Goal: Find specific page/section: Find specific page/section

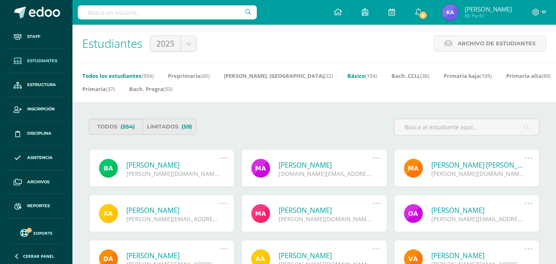
click at [348, 76] on link "Básico (154)" at bounding box center [363, 75] width 30 height 13
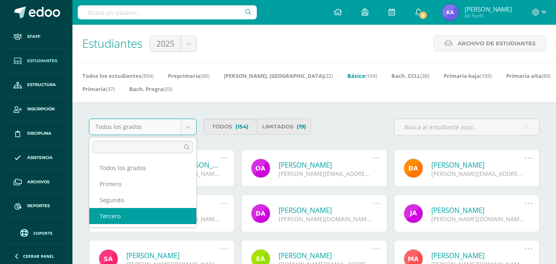
select select "12"
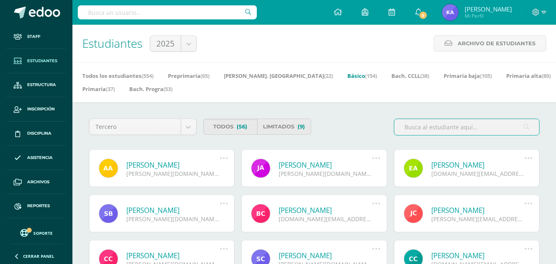
click at [44, 51] on link "Estudiantes" at bounding box center [36, 61] width 59 height 24
